Goal: Check status: Check status

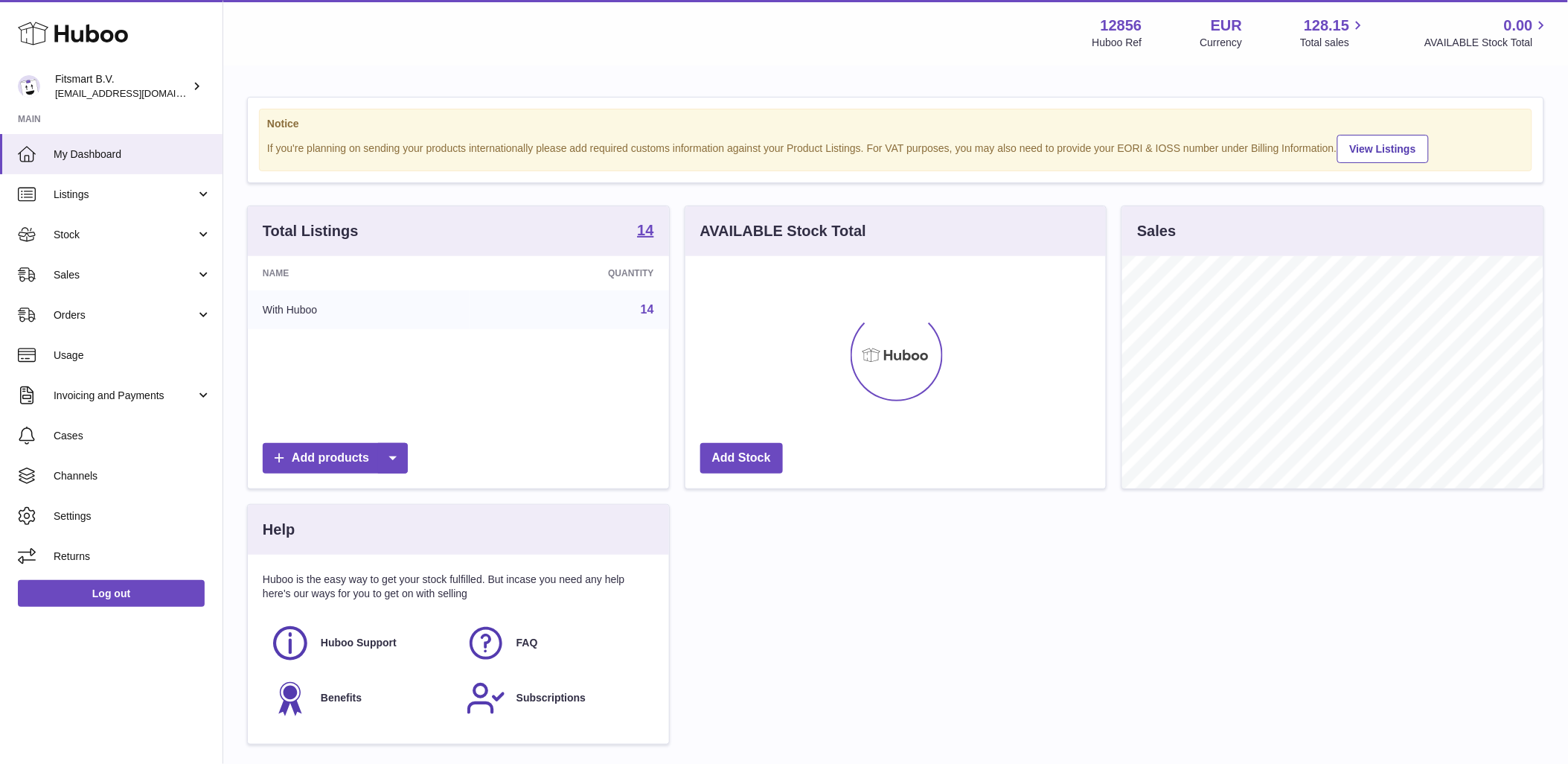
scroll to position [232, 421]
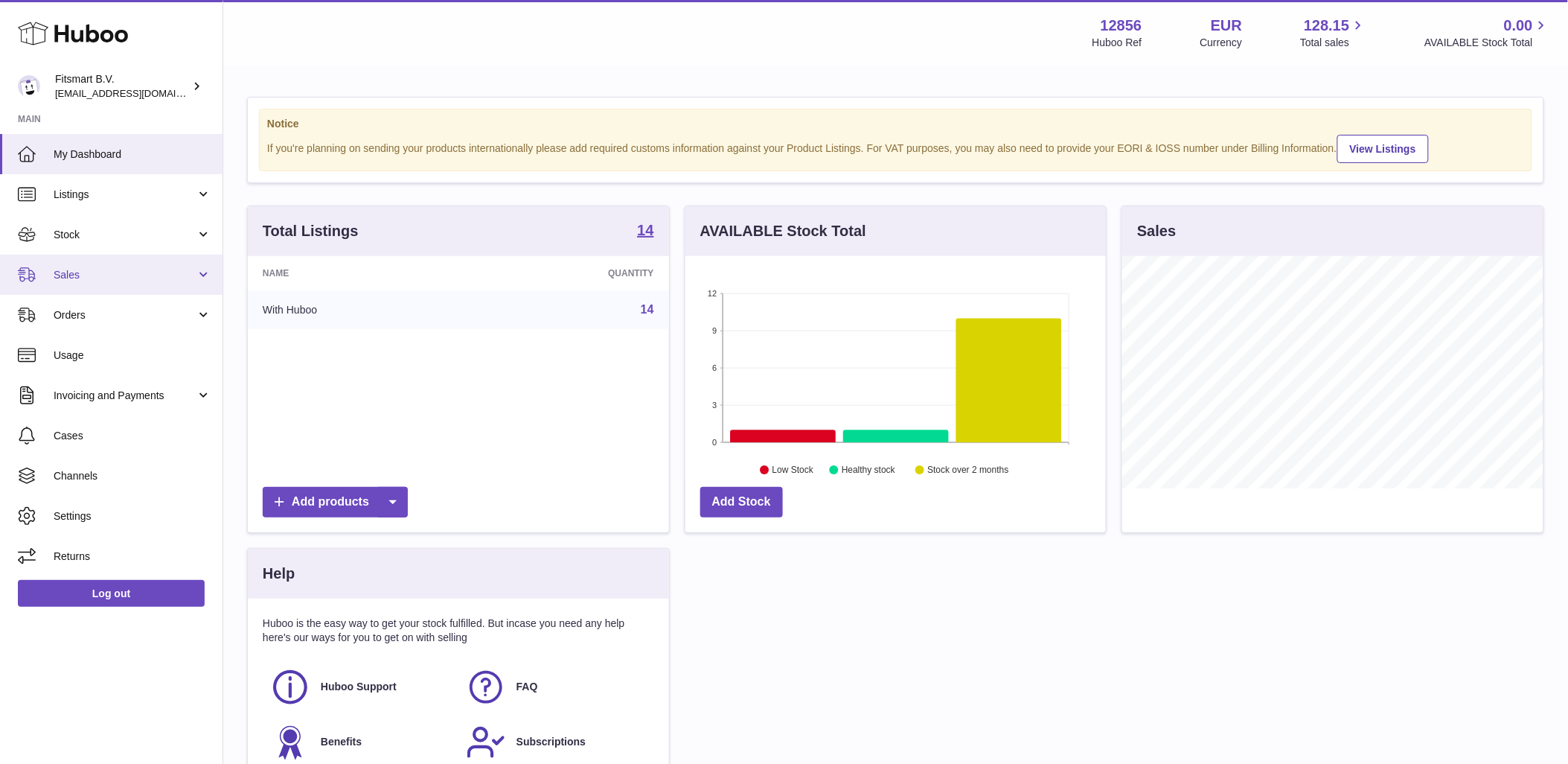
click at [159, 285] on link "Sales" at bounding box center [111, 274] width 222 height 40
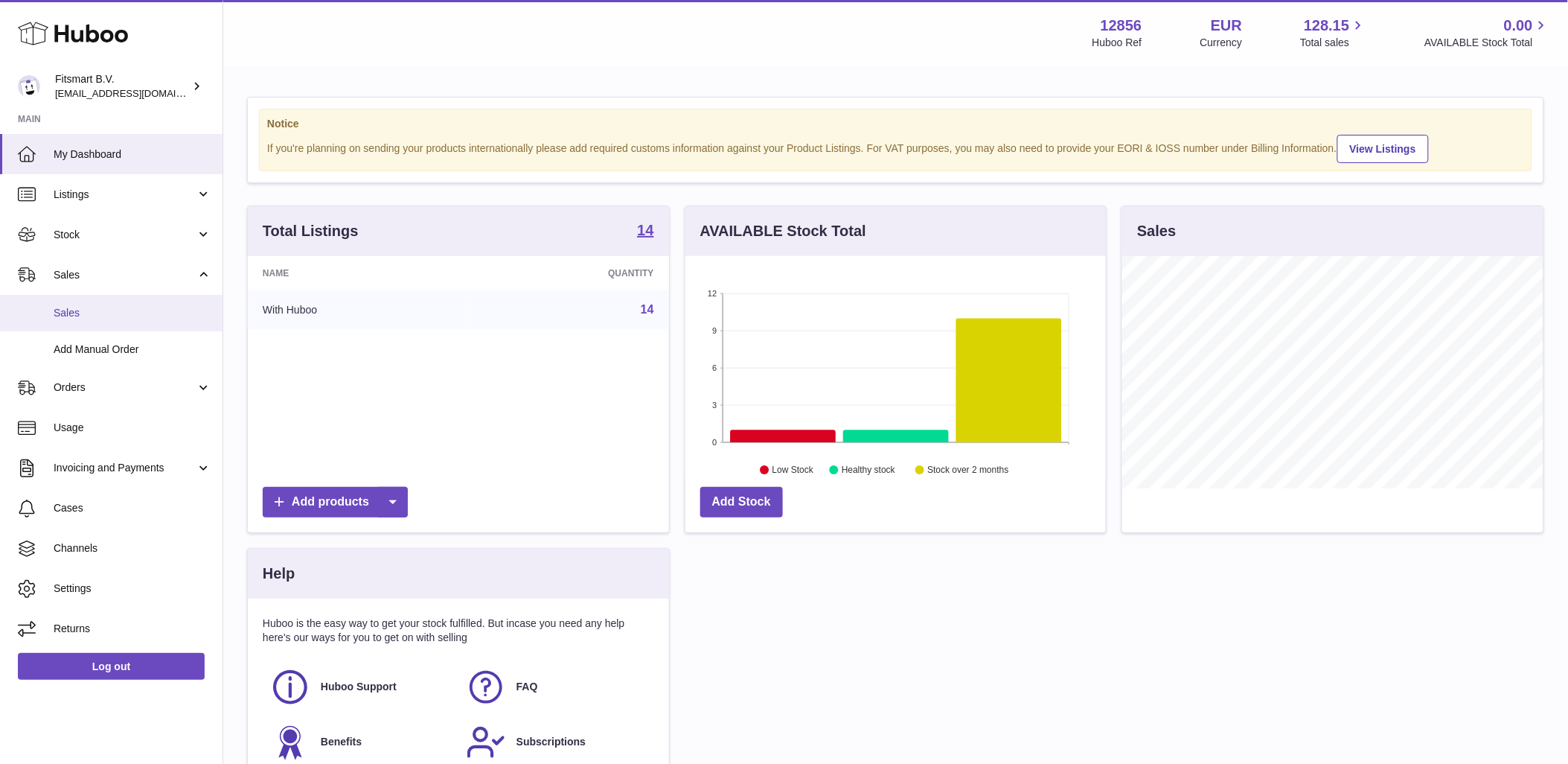
click at [151, 310] on span "Sales" at bounding box center [133, 313] width 158 height 14
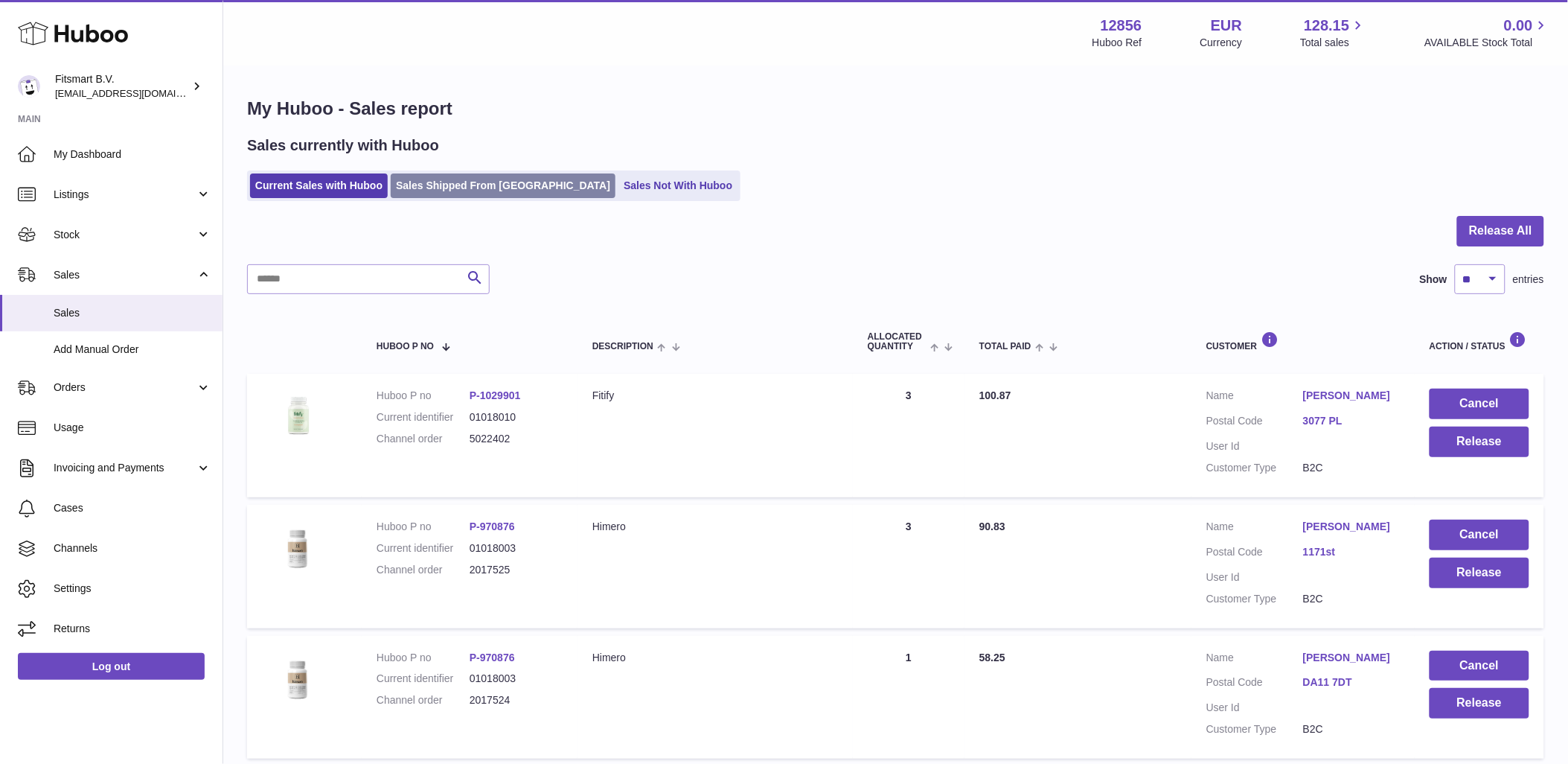
click at [509, 175] on link "Sales Shipped From Huboo" at bounding box center [503, 186] width 225 height 25
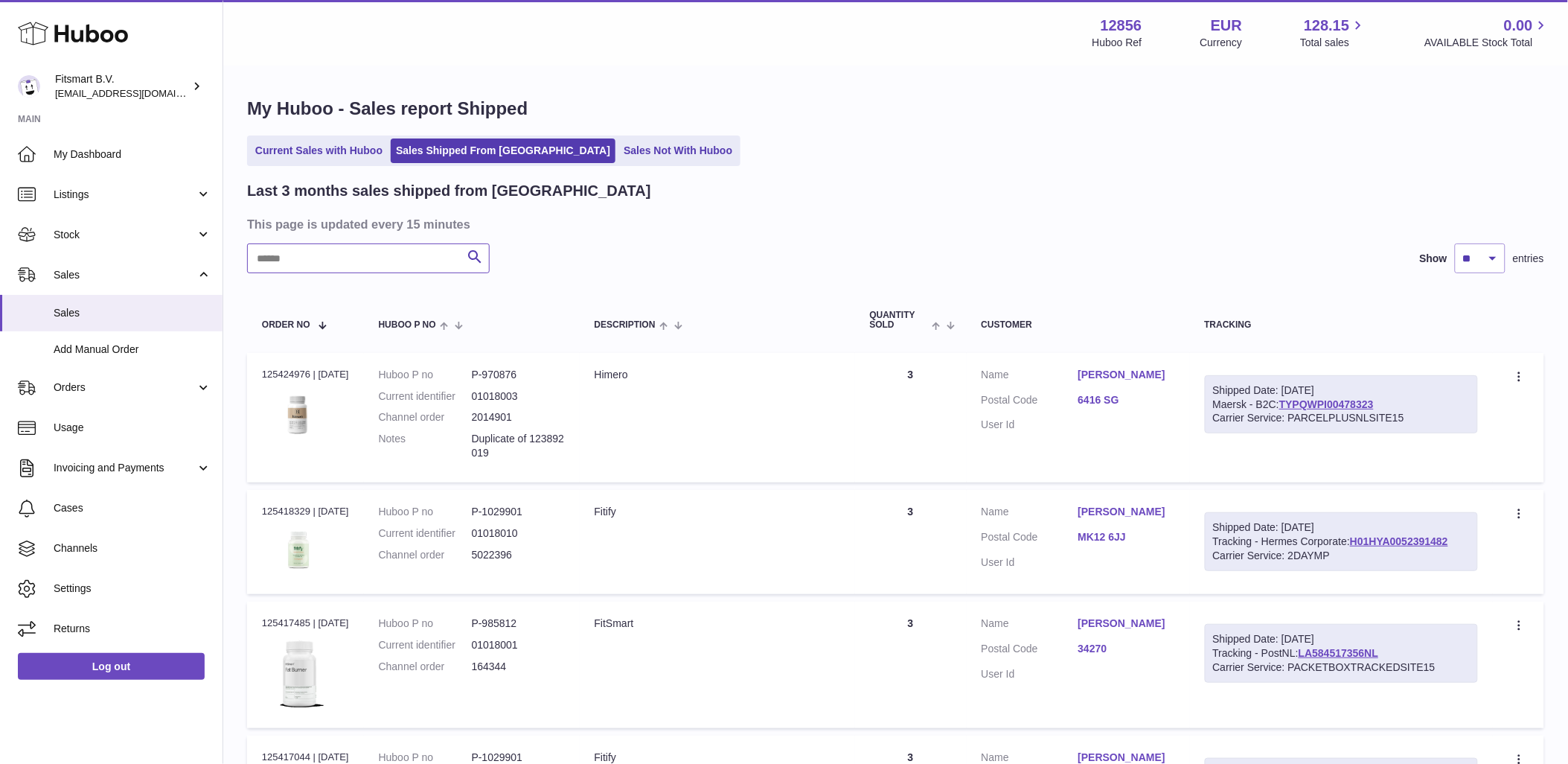
click at [378, 255] on input "text" at bounding box center [368, 259] width 243 height 30
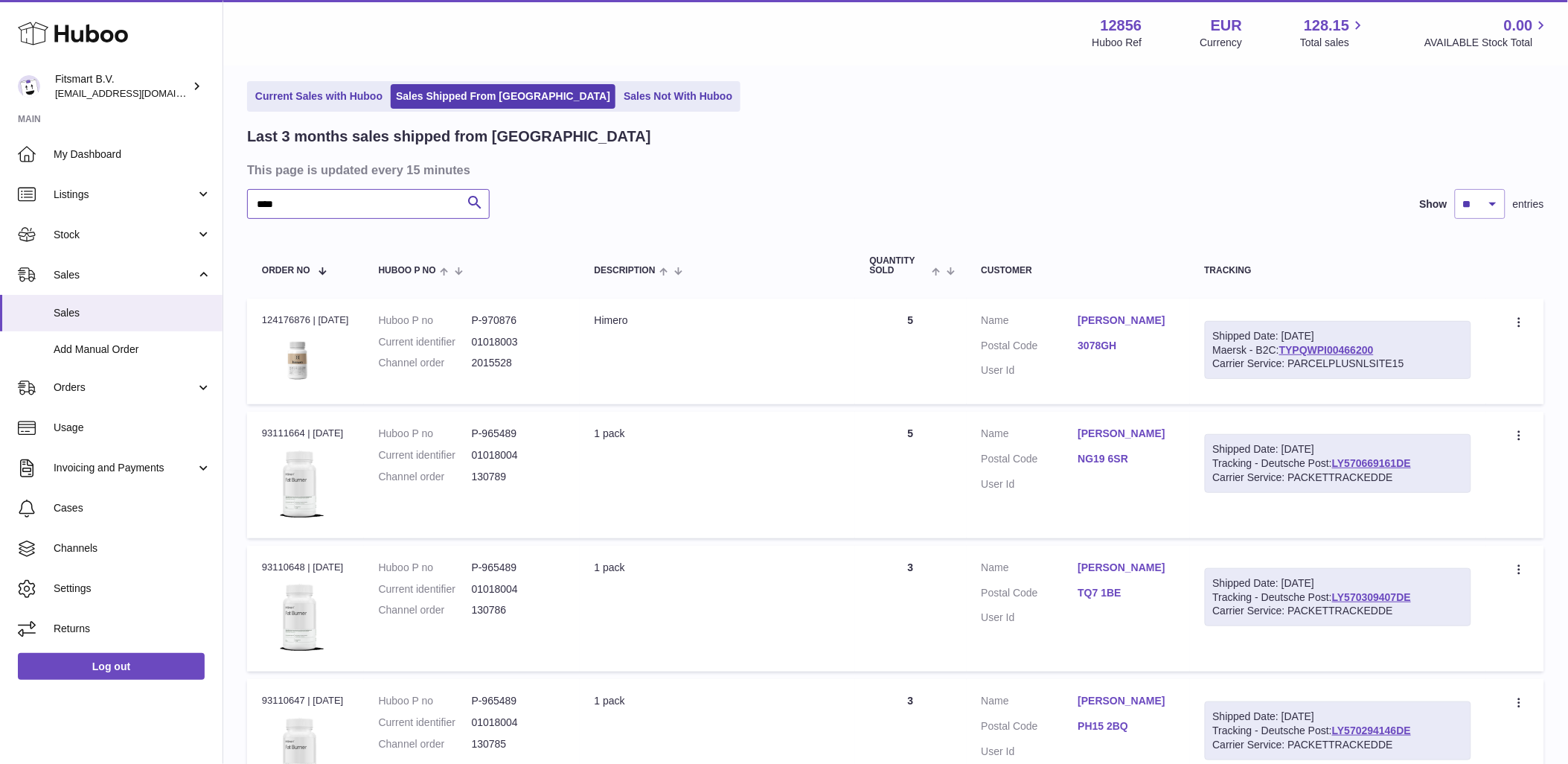
scroll to position [82, 0]
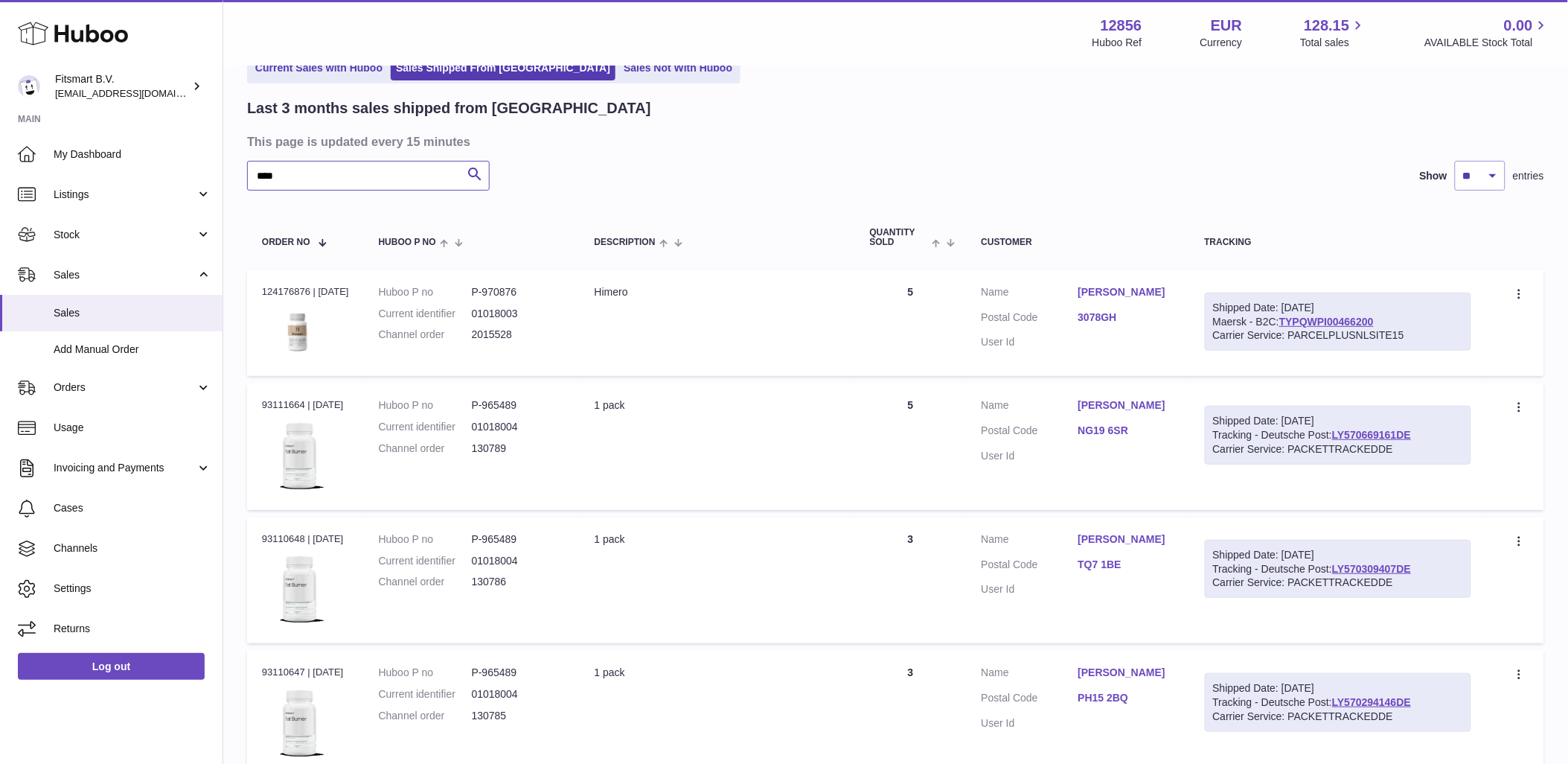
type input "****"
click at [505, 333] on dd "2015528" at bounding box center [518, 334] width 93 height 14
copy dd "2015528"
click at [278, 291] on div "Order no 124176876 | 5th Sep" at bounding box center [305, 291] width 87 height 13
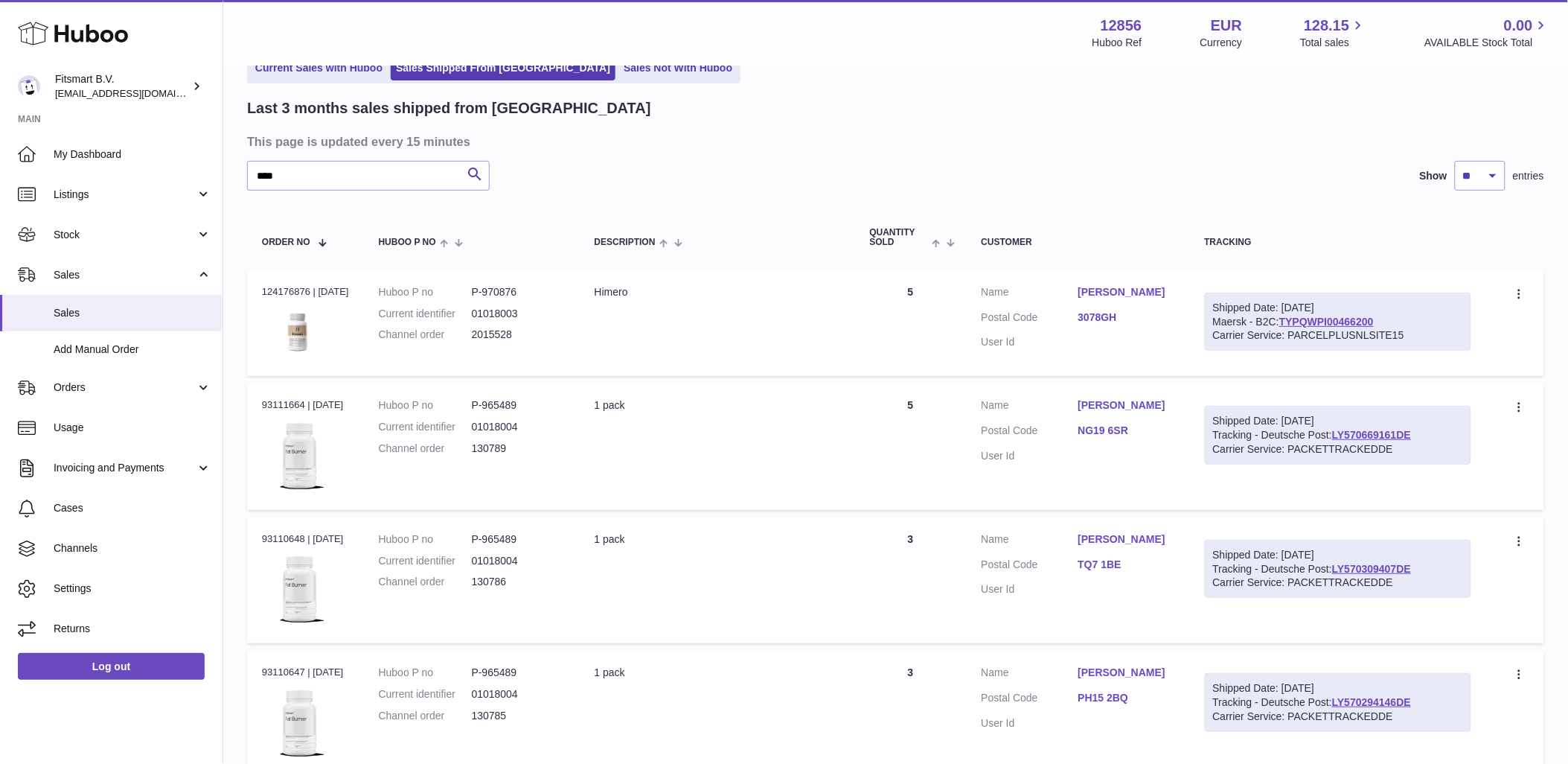
click at [278, 291] on div "Order no 124176876 | 5th Sep" at bounding box center [305, 291] width 87 height 13
copy div "124176876"
click at [362, 181] on input "****" at bounding box center [368, 175] width 243 height 30
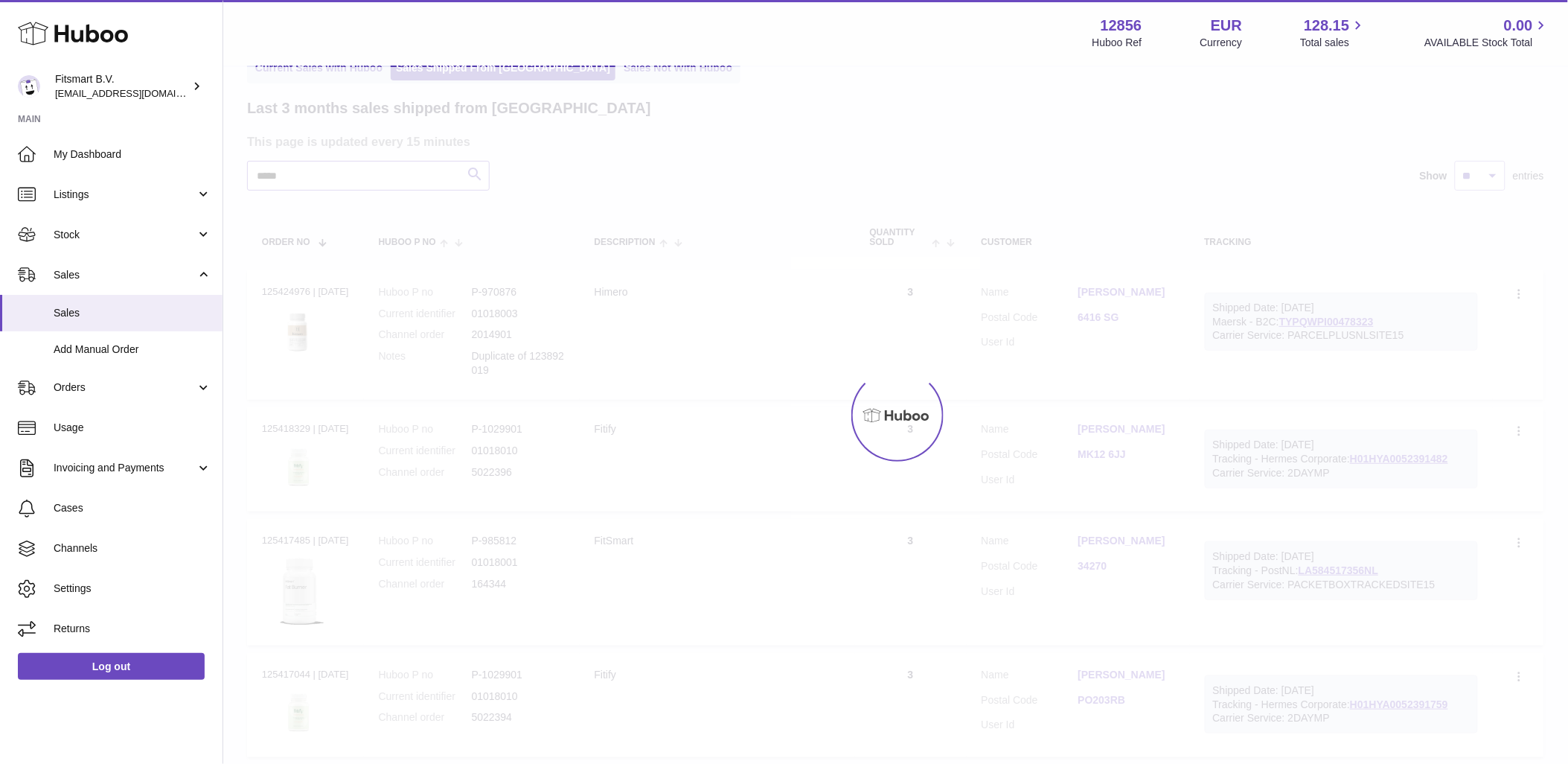
scroll to position [40, 0]
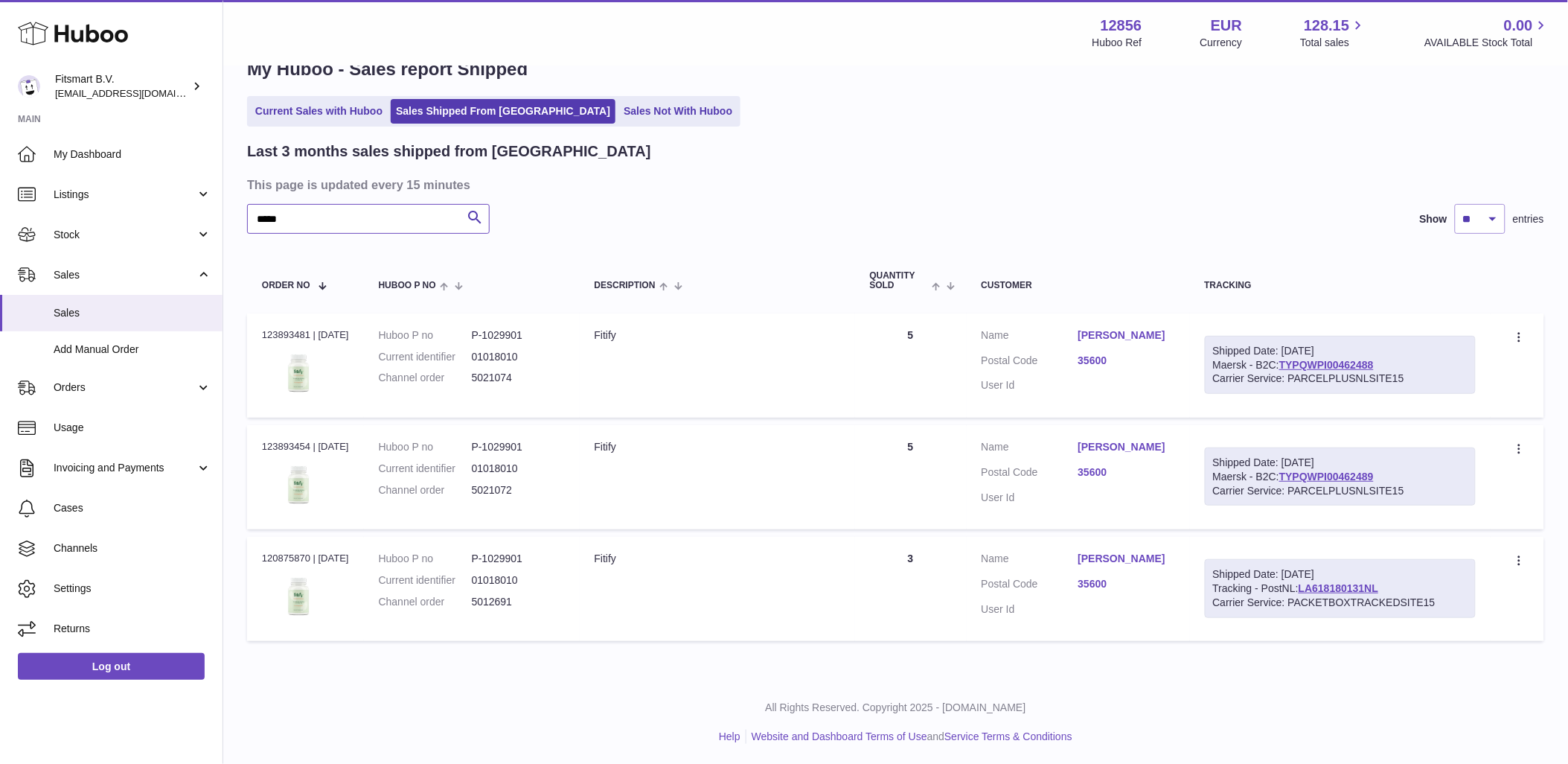
type input "*****"
click at [493, 376] on dd "5021074" at bounding box center [518, 377] width 93 height 14
copy dd "5021074"
click at [279, 331] on div "Order no 123893481 | 1st Sep" at bounding box center [305, 335] width 87 height 13
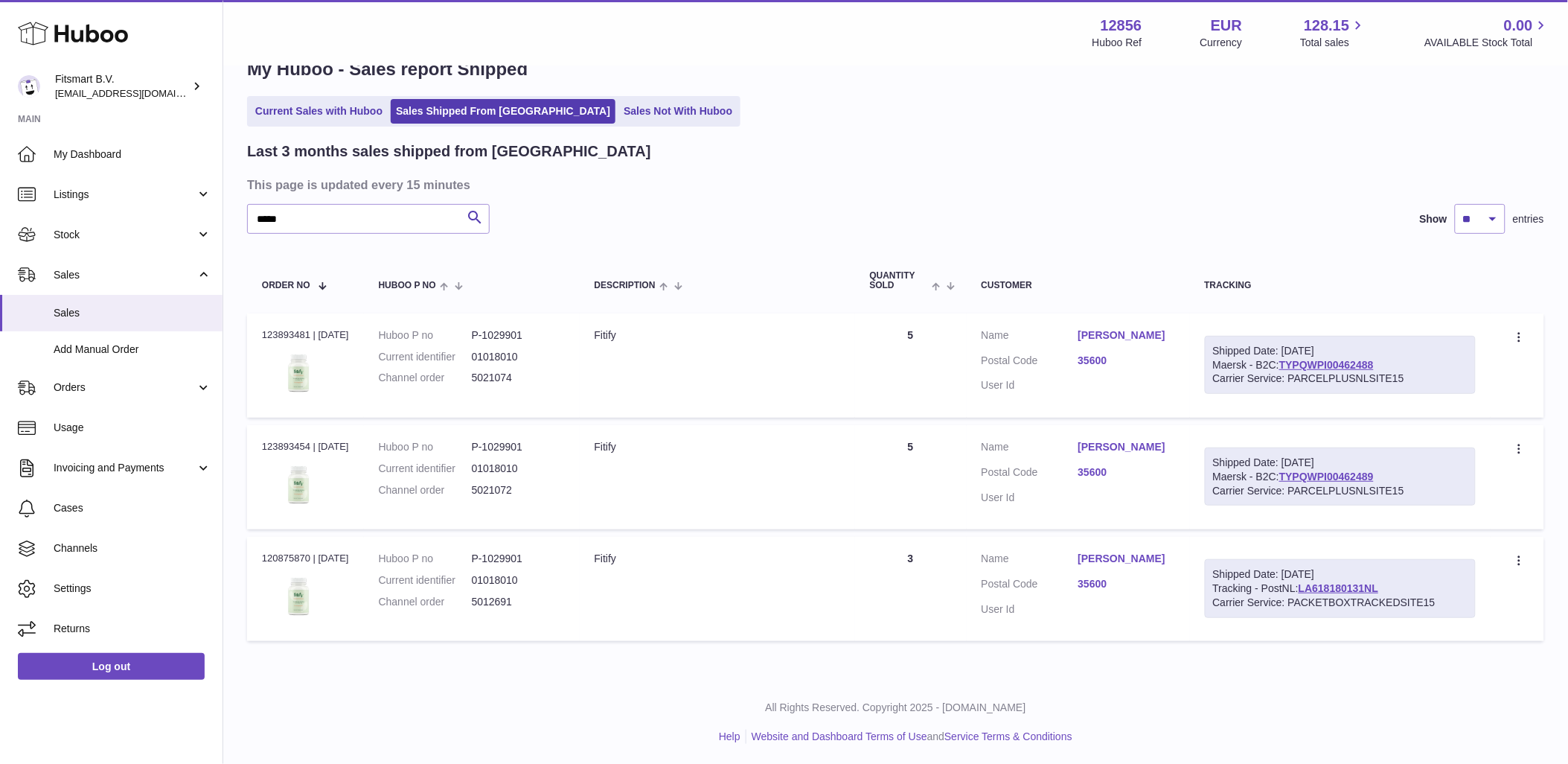
click at [279, 331] on div "Order no 123893481 | 1st Sep" at bounding box center [305, 335] width 87 height 13
copy div "123893481"
